Goal: Task Accomplishment & Management: Use online tool/utility

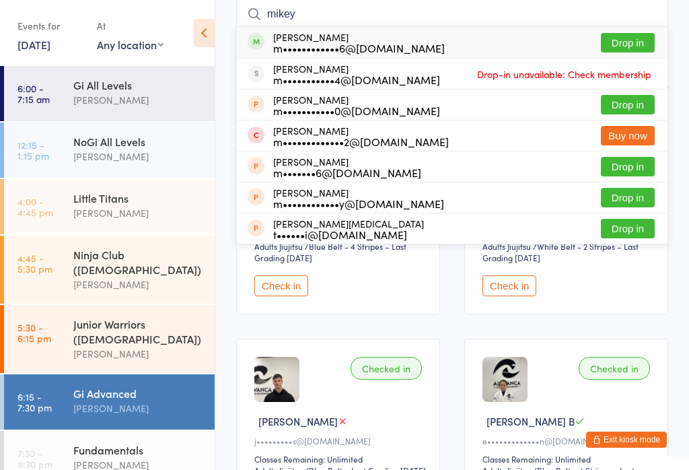
type input "mikey"
click at [321, 34] on div "[PERSON_NAME] m••••••••••••6@[DOMAIN_NAME]" at bounding box center [359, 43] width 172 height 22
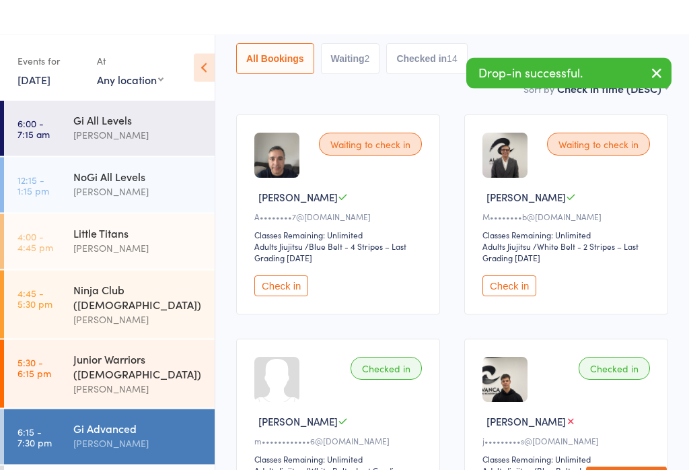
scroll to position [157, 0]
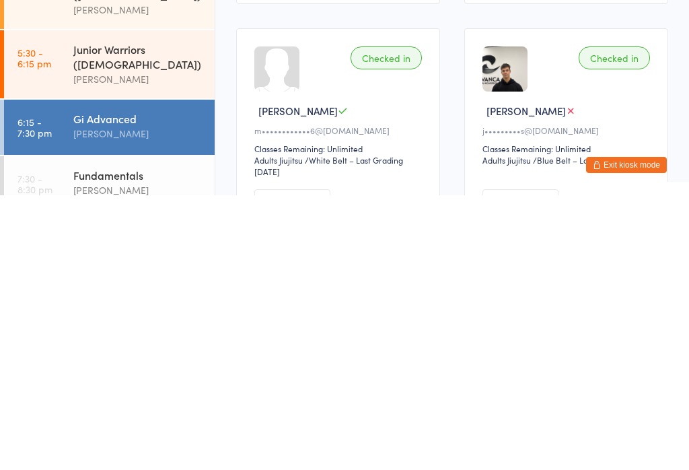
click at [103, 457] on div "[PERSON_NAME]" at bounding box center [138, 464] width 130 height 15
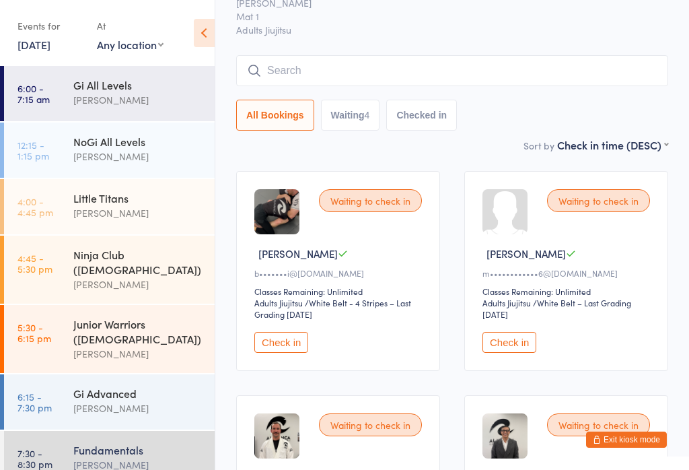
scroll to position [66, 0]
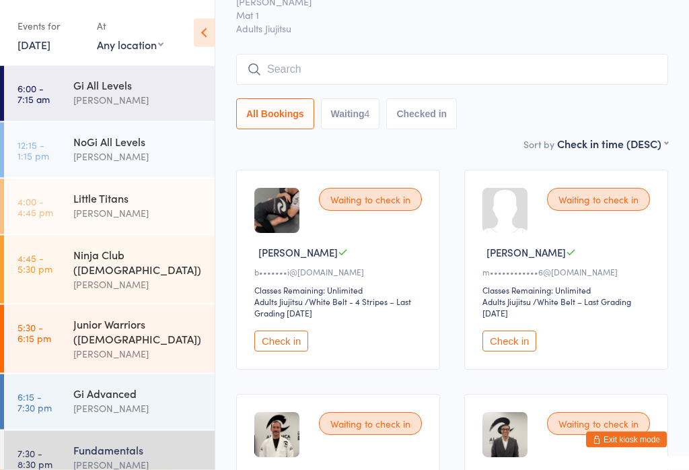
click at [503, 349] on button "Check in" at bounding box center [509, 341] width 54 height 21
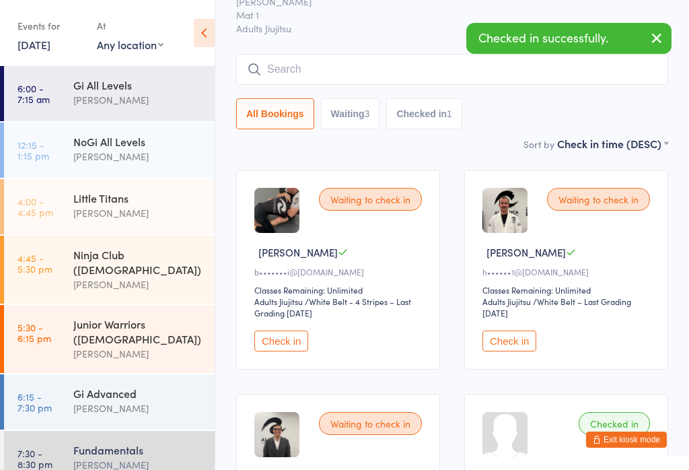
click at [96, 400] on div "[PERSON_NAME]" at bounding box center [138, 407] width 130 height 15
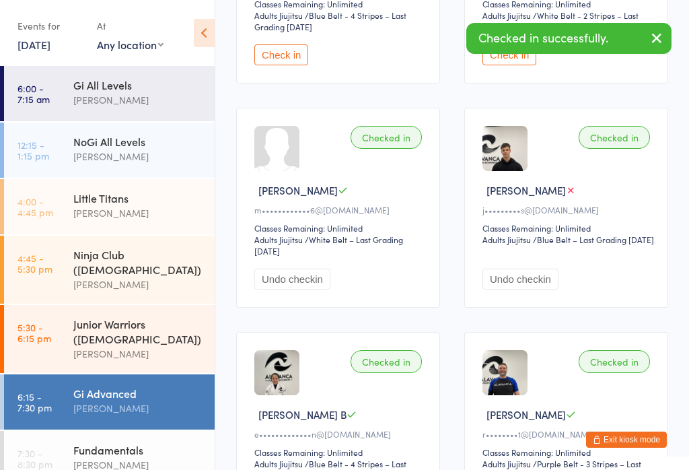
scroll to position [350, 0]
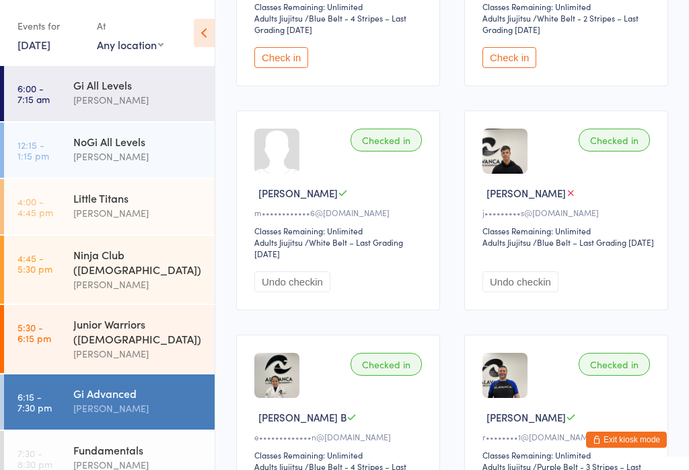
click at [289, 289] on button "Undo checkin" at bounding box center [292, 281] width 76 height 21
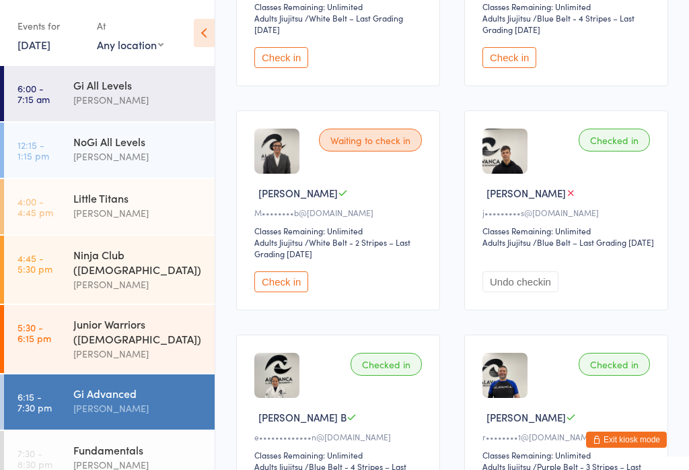
click at [112, 457] on div "[PERSON_NAME]" at bounding box center [138, 464] width 130 height 15
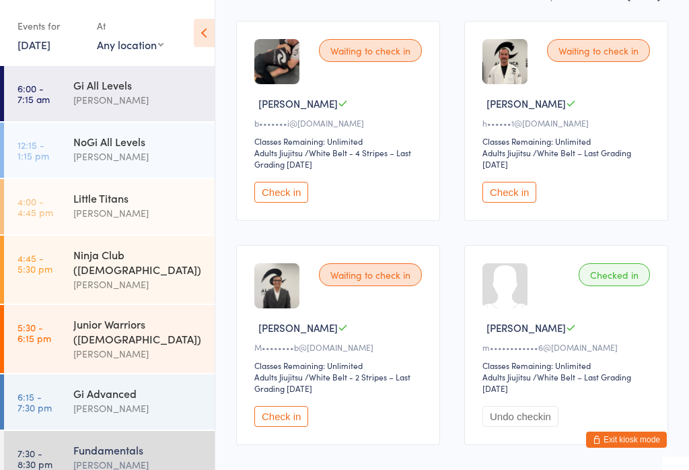
scroll to position [278, 0]
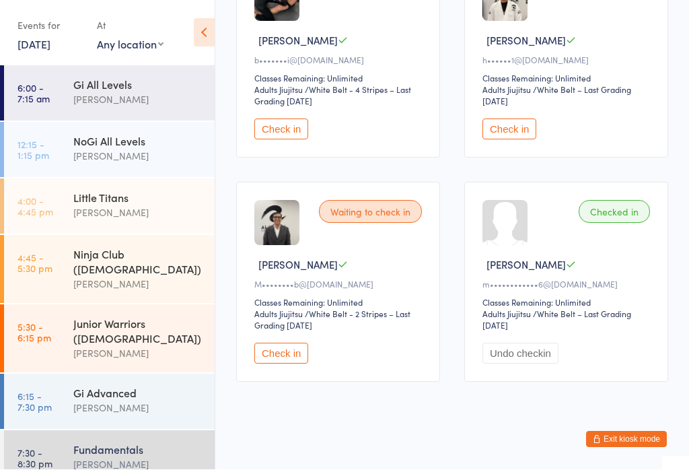
click at [285, 364] on button "Check in" at bounding box center [281, 353] width 54 height 21
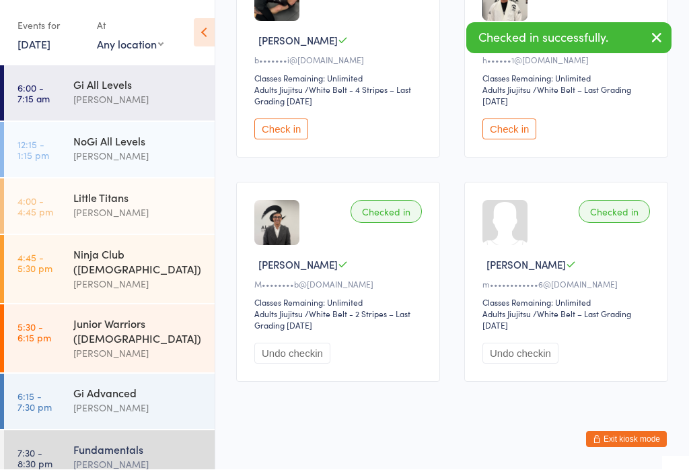
click at [168, 400] on div "[PERSON_NAME]" at bounding box center [138, 407] width 130 height 15
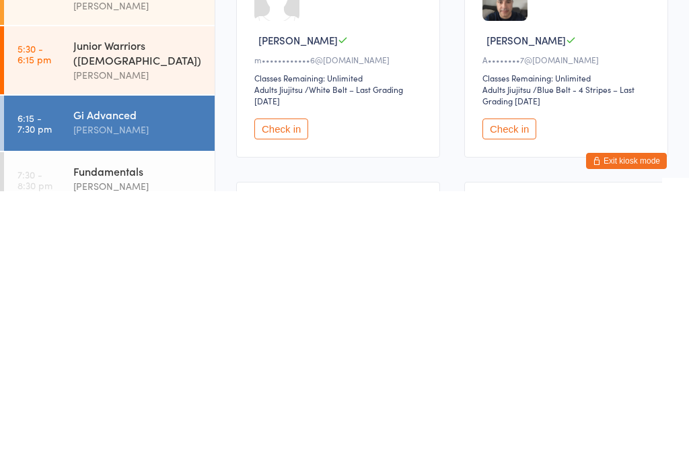
scroll to position [279, 0]
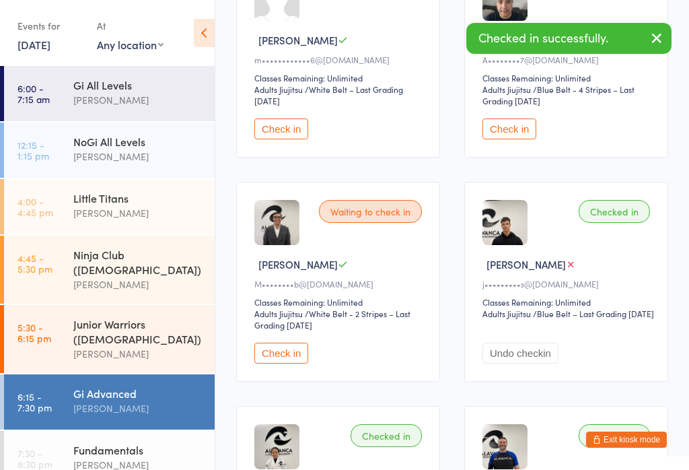
click at [289, 362] on button "Check in" at bounding box center [281, 353] width 54 height 21
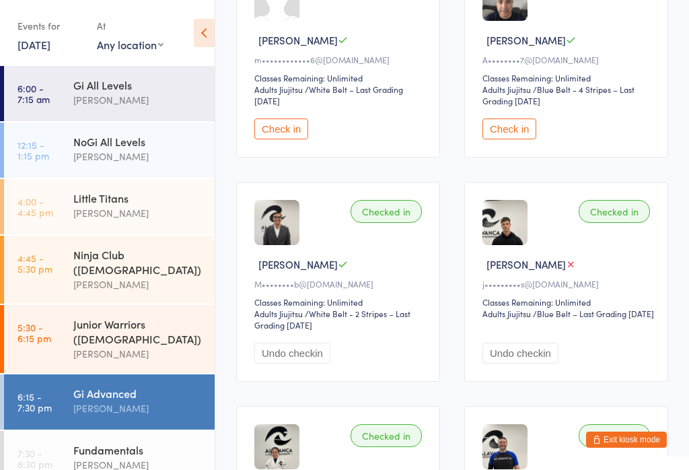
click at [56, 431] on link "7:30 - 8:30 pm Fundamentals [PERSON_NAME]" at bounding box center [109, 458] width 211 height 55
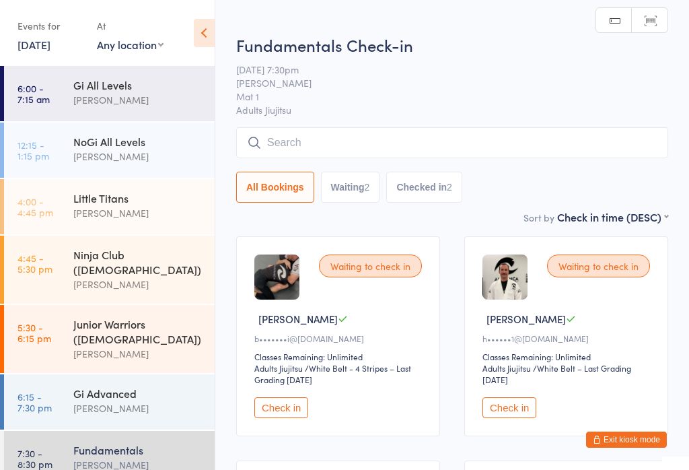
click at [390, 141] on input "search" at bounding box center [452, 142] width 432 height 31
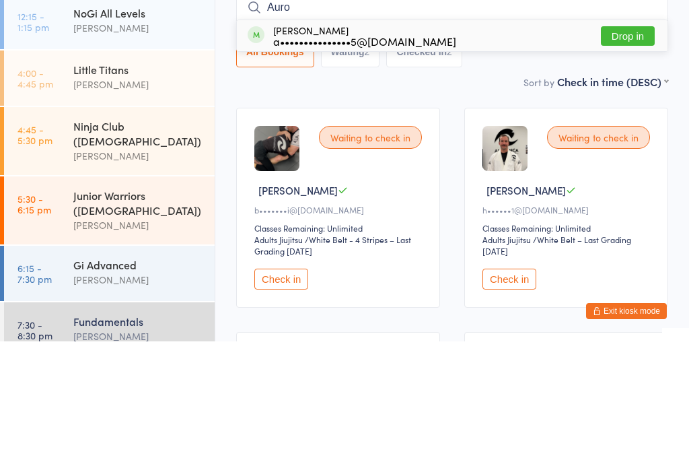
type input "Auro"
click at [622, 155] on button "Drop in" at bounding box center [628, 165] width 54 height 20
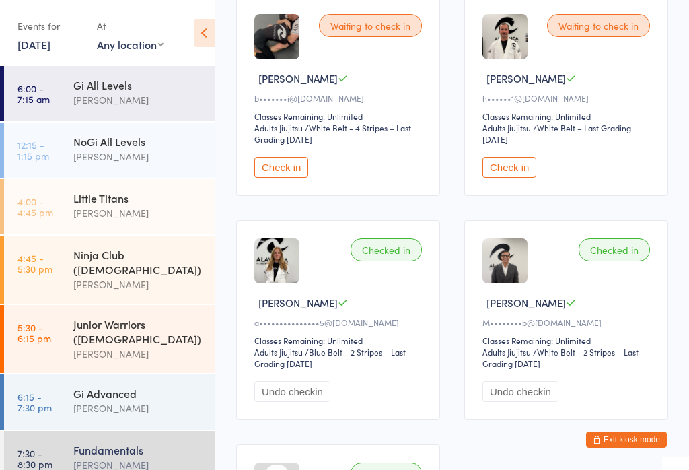
scroll to position [240, 0]
click at [121, 442] on div "Fundamentals" at bounding box center [138, 449] width 130 height 15
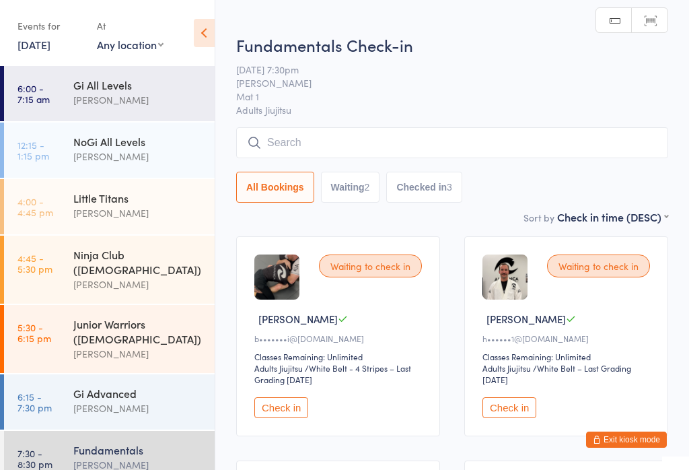
click at [390, 143] on input "search" at bounding box center [452, 142] width 432 height 31
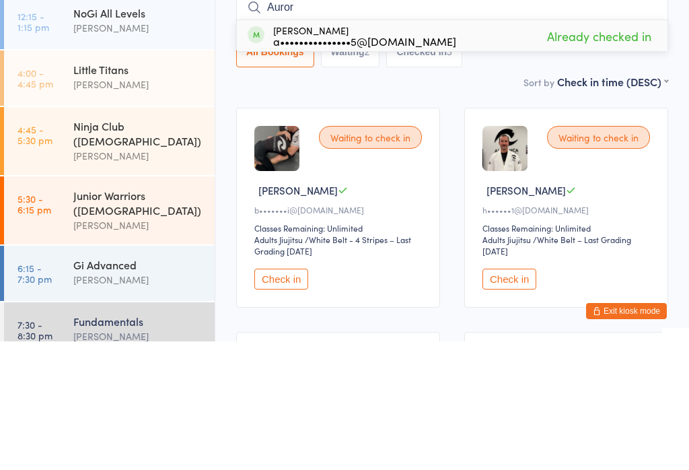
type input "Aurora"
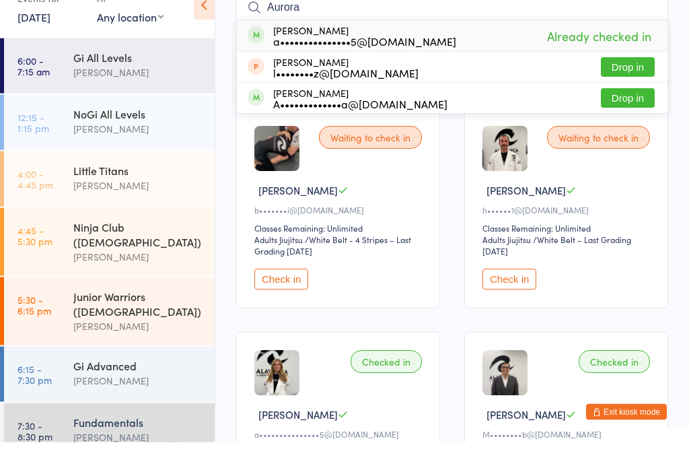
scroll to position [154, 0]
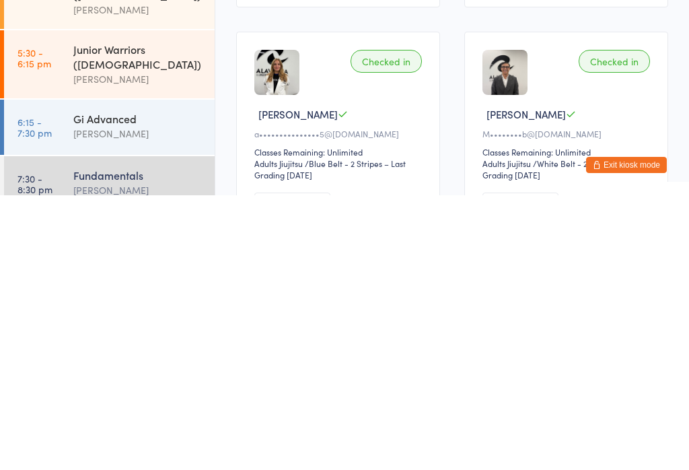
click at [129, 442] on div "Fundamentals" at bounding box center [138, 449] width 130 height 15
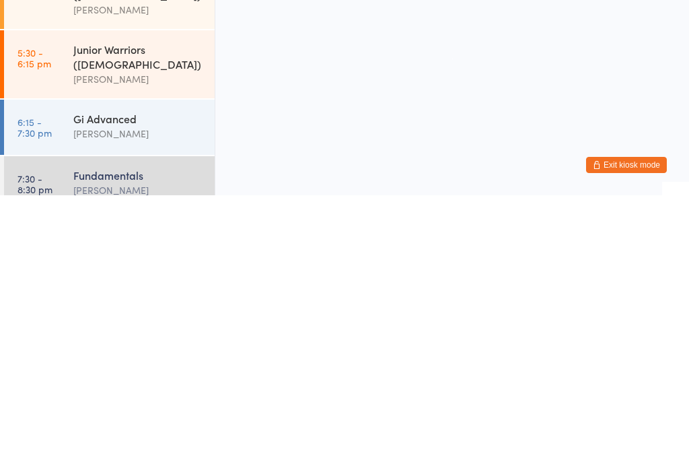
scroll to position [0, 0]
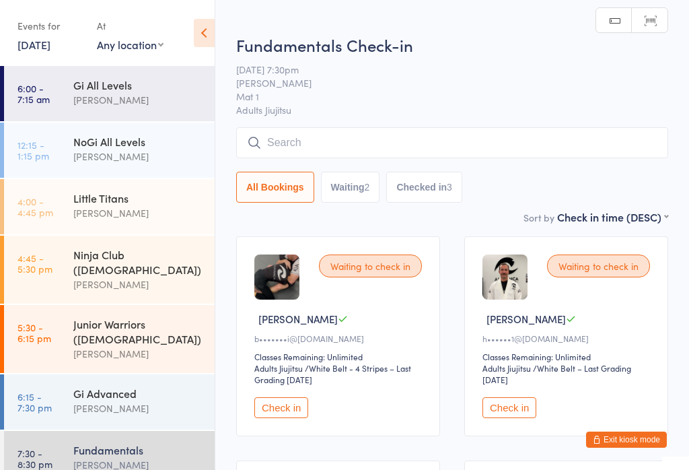
click at [149, 457] on div "[PERSON_NAME]" at bounding box center [138, 464] width 130 height 15
click at [588, 277] on div "Waiting to check in" at bounding box center [598, 265] width 103 height 23
click at [599, 277] on div "Waiting to check in" at bounding box center [598, 265] width 103 height 23
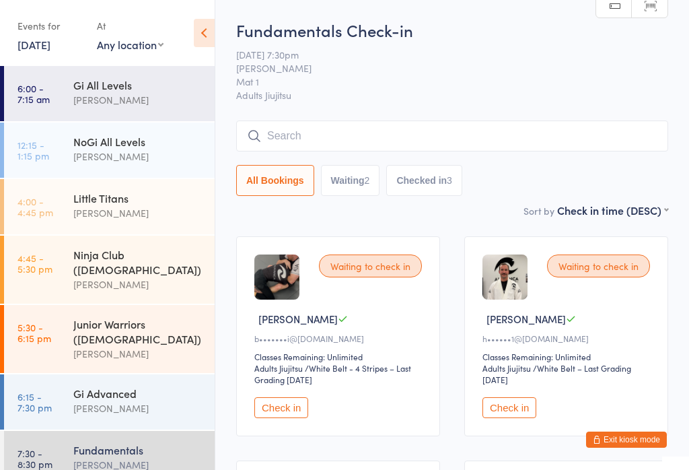
click at [518, 408] on button "Check in" at bounding box center [509, 407] width 54 height 21
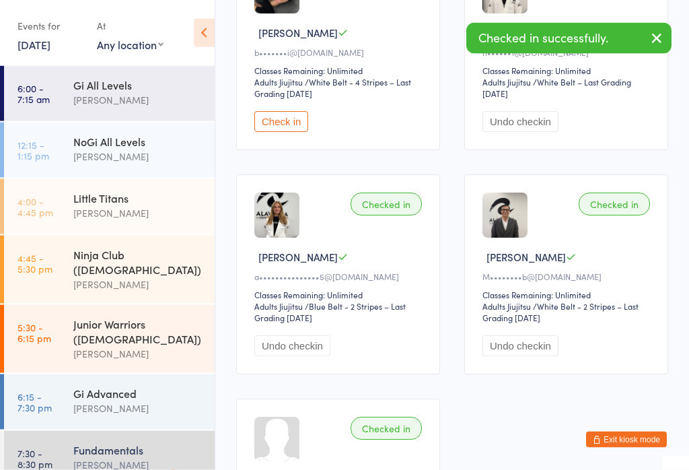
scroll to position [286, 0]
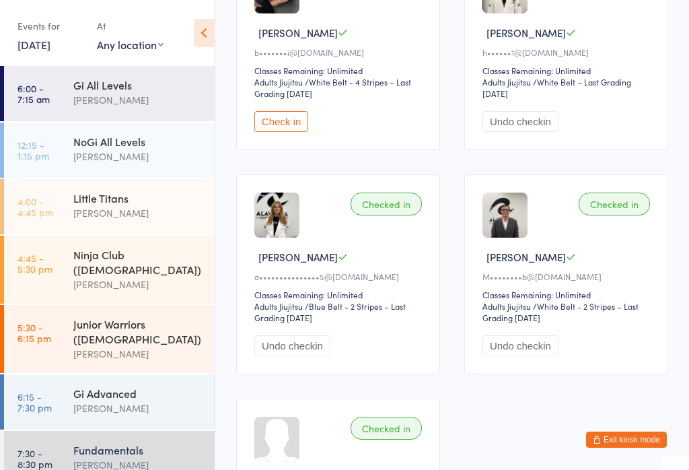
click at [137, 400] on div "[PERSON_NAME]" at bounding box center [138, 407] width 130 height 15
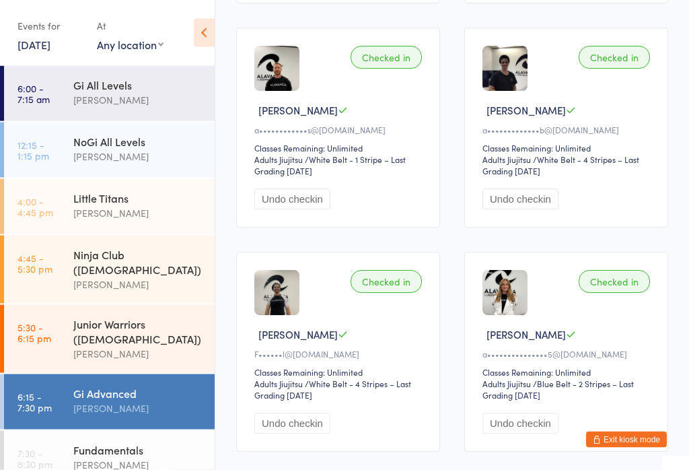
scroll to position [1454, 0]
